Goal: Communication & Community: Answer question/provide support

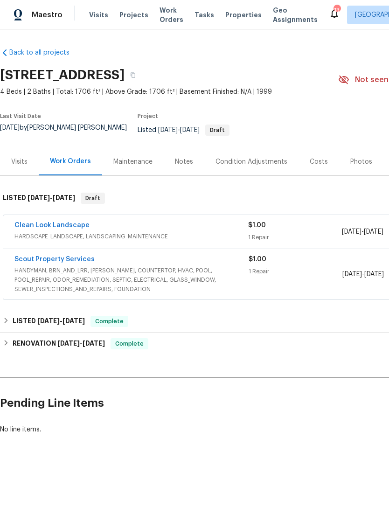
click at [79, 262] on link "Scout Property Services" at bounding box center [54, 259] width 80 height 7
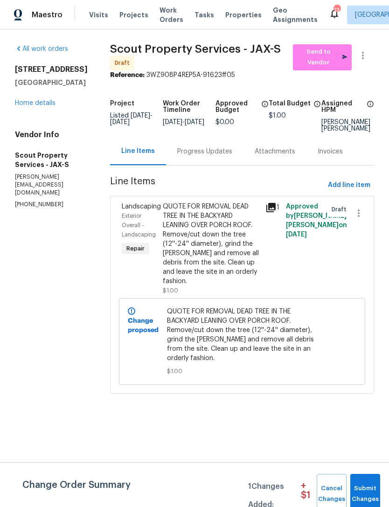
click at [187, 156] on div "Progress Updates" at bounding box center [204, 151] width 55 height 9
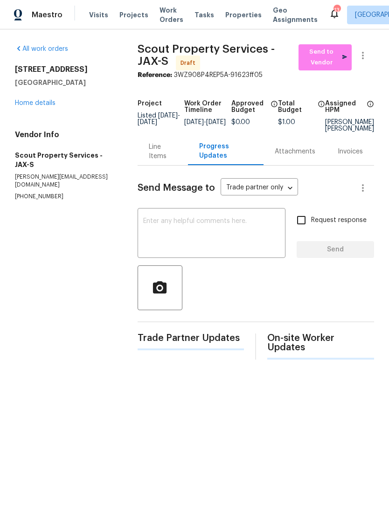
click at [207, 244] on textarea at bounding box center [211, 234] width 137 height 33
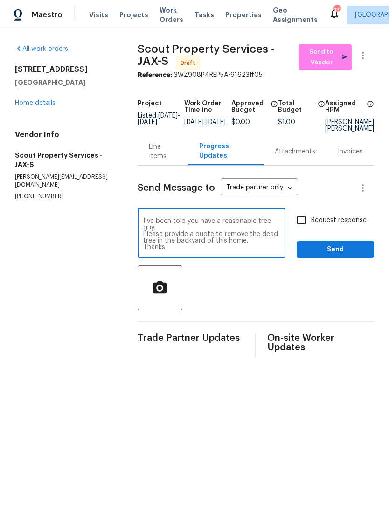
scroll to position [7, 0]
click at [256, 250] on textarea "Hello [PERSON_NAME], I’ve been told you have a reasonable tree guy. Please prov…" at bounding box center [211, 234] width 137 height 33
click at [255, 250] on textarea "Hello [PERSON_NAME], I’ve been told you have a reasonable tree guy. Please prov…" at bounding box center [211, 234] width 137 height 33
click at [253, 250] on textarea "Hello [PERSON_NAME], I’ve been told you have a reasonable tree guy. Please prov…" at bounding box center [211, 234] width 137 height 33
type textarea "Hello [PERSON_NAME], I’ve been told you have a reasonable tree guy. Please prov…"
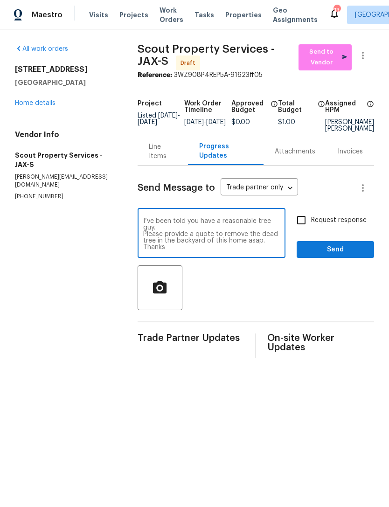
click at [303, 227] on input "Request response" at bounding box center [301, 220] width 20 height 20
checkbox input "true"
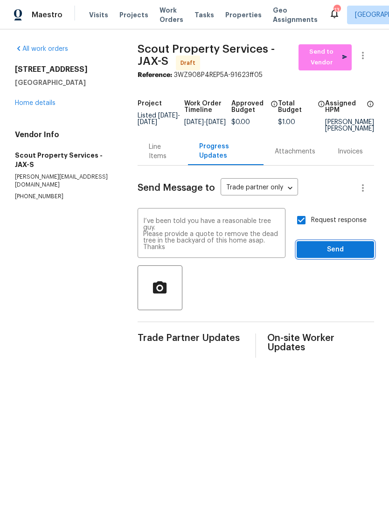
click at [340, 255] on span "Send" at bounding box center [335, 250] width 62 height 12
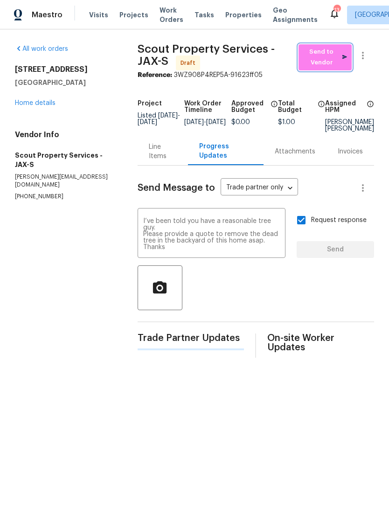
click at [329, 68] on span "Send to Vendor" at bounding box center [325, 57] width 44 height 21
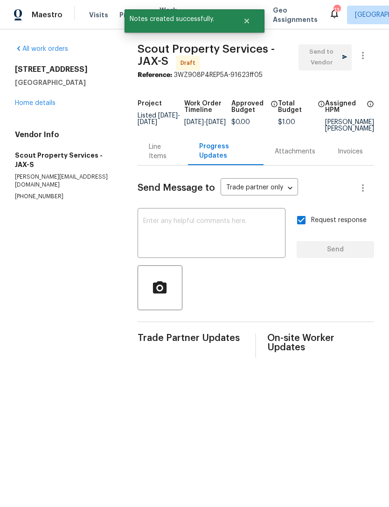
scroll to position [0, 0]
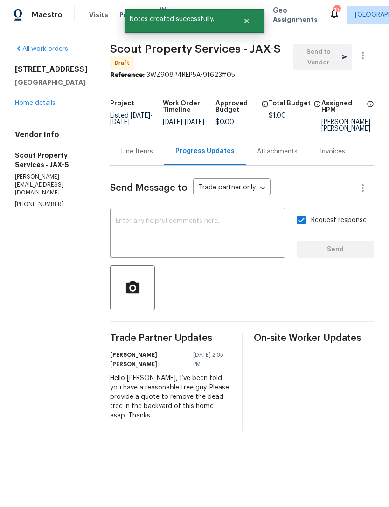
click at [42, 106] on link "Home details" at bounding box center [35, 103] width 41 height 7
